Goal: Find contact information: Find contact information

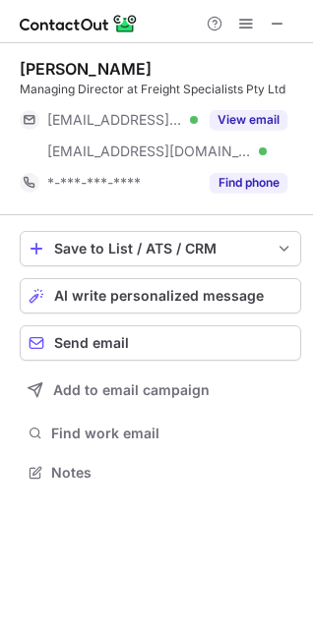
scroll to position [459, 313]
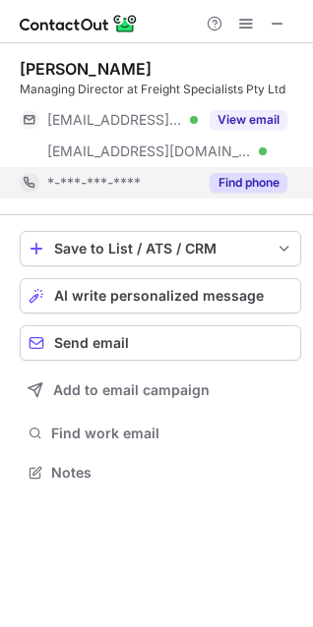
click at [261, 184] on button "Find phone" at bounding box center [248, 183] width 78 height 20
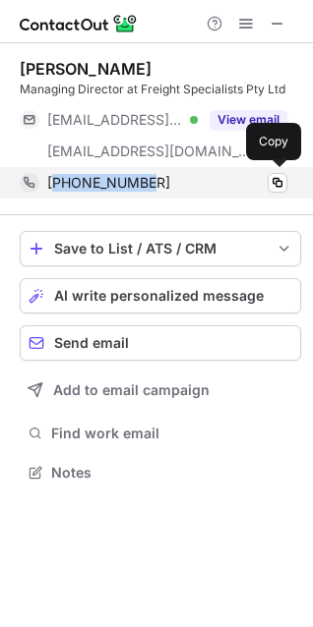
drag, startPoint x: 178, startPoint y: 184, endPoint x: 56, endPoint y: 184, distance: 121.9
click at [56, 184] on div "[PHONE_NUMBER]" at bounding box center [167, 183] width 240 height 18
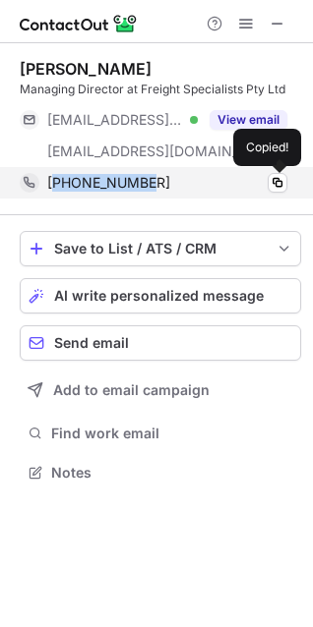
copy span "61416190481"
